Goal: Task Accomplishment & Management: Manage account settings

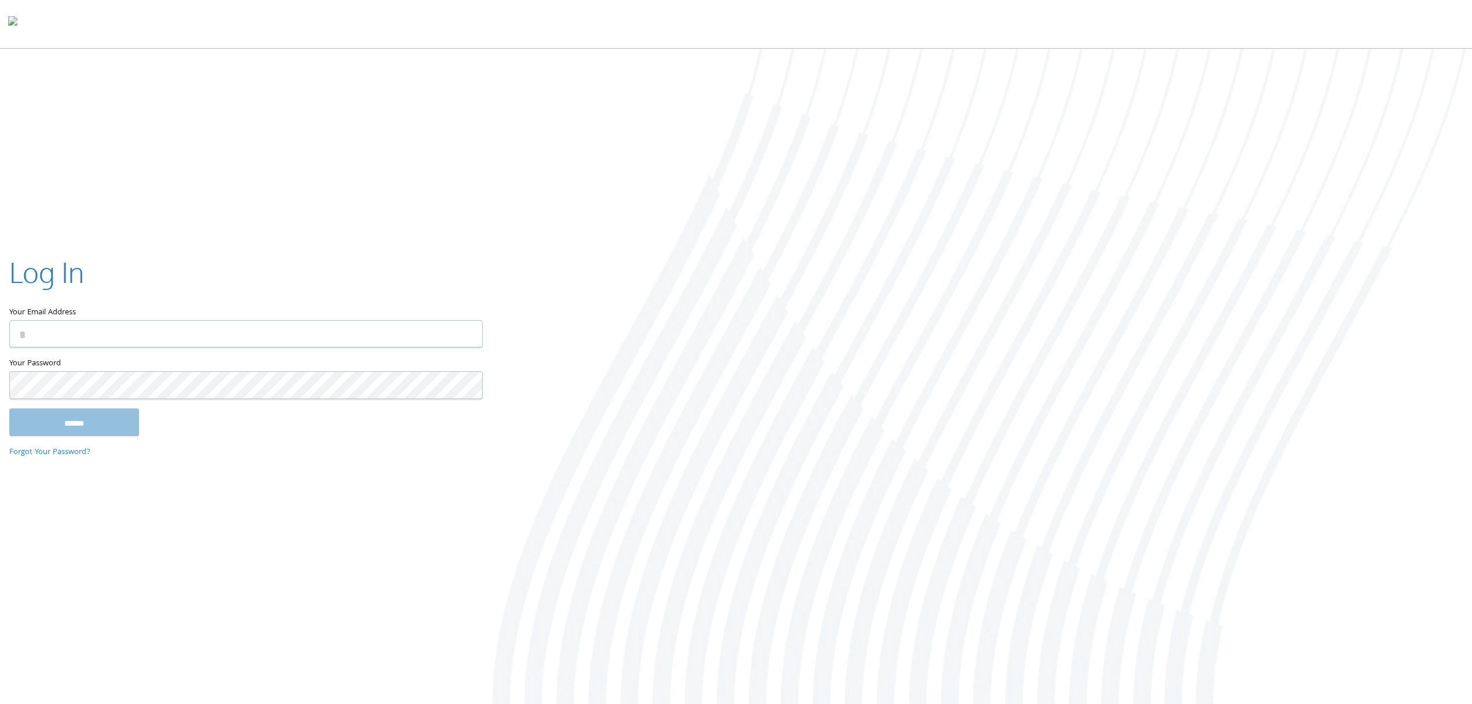
type input "**********"
click at [42, 421] on input "******" at bounding box center [74, 422] width 130 height 28
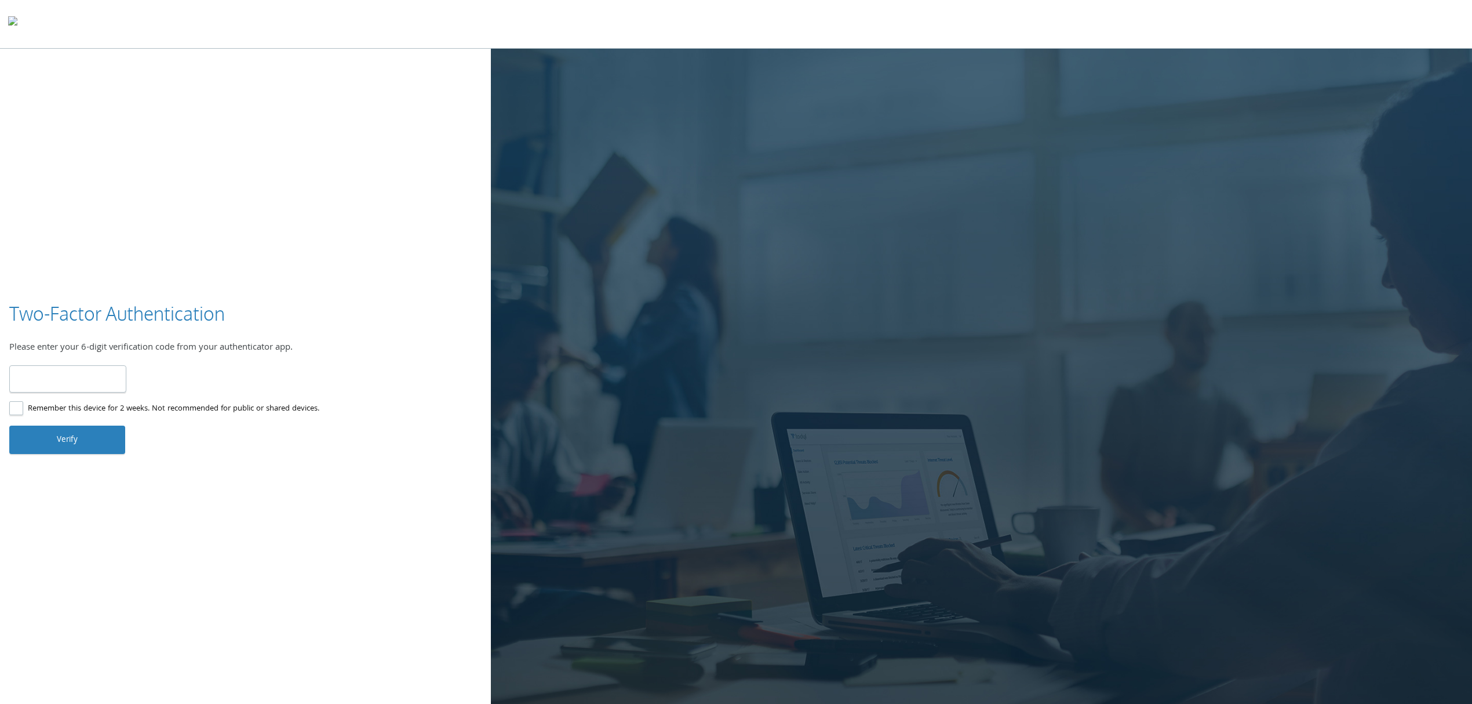
click at [84, 370] on input "number" at bounding box center [67, 378] width 117 height 27
type input "******"
